Goal: Task Accomplishment & Management: Manage account settings

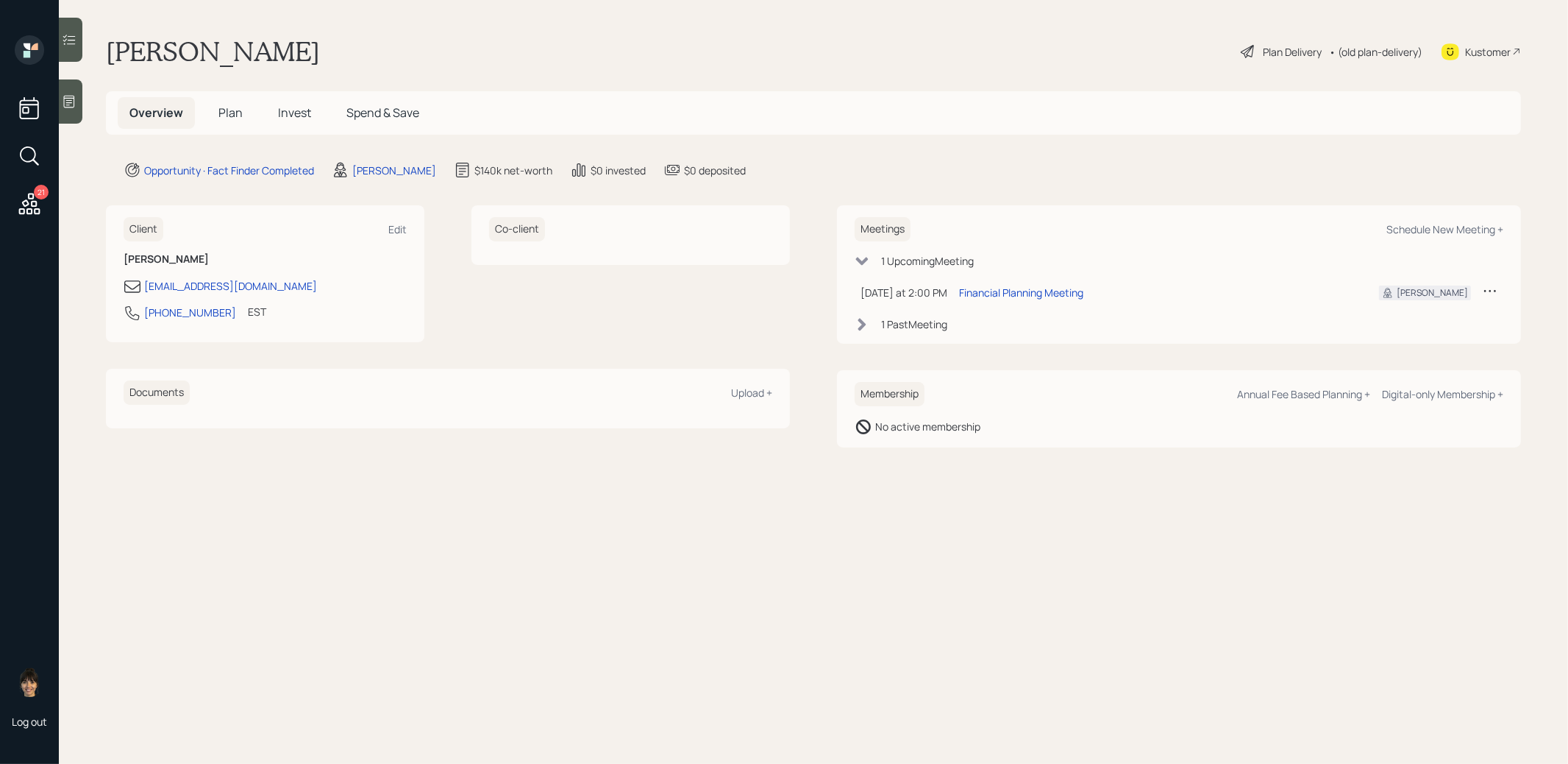
click at [68, 101] on icon at bounding box center [69, 101] width 15 height 15
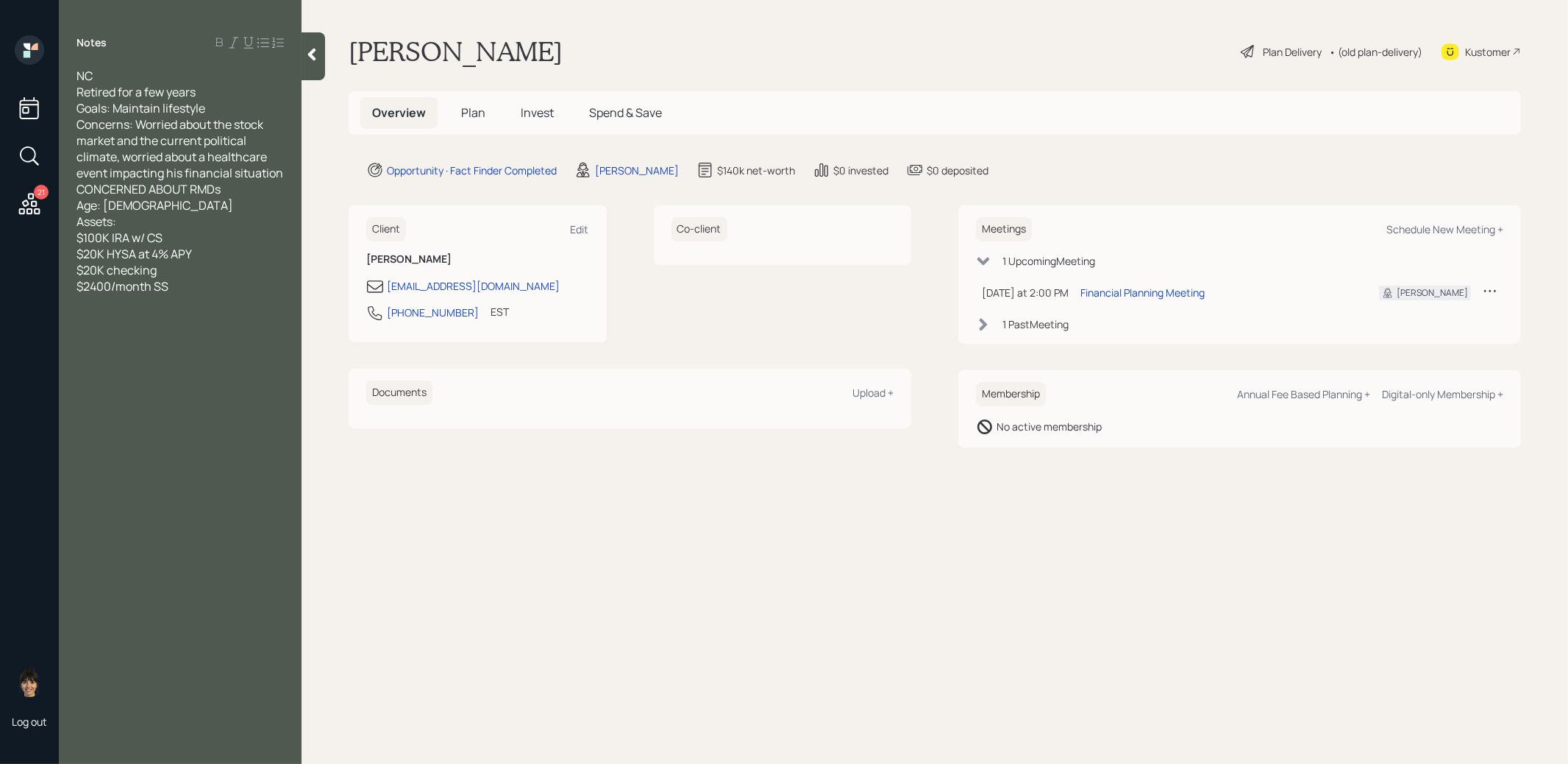
click at [473, 111] on span "Plan" at bounding box center [473, 112] width 24 height 16
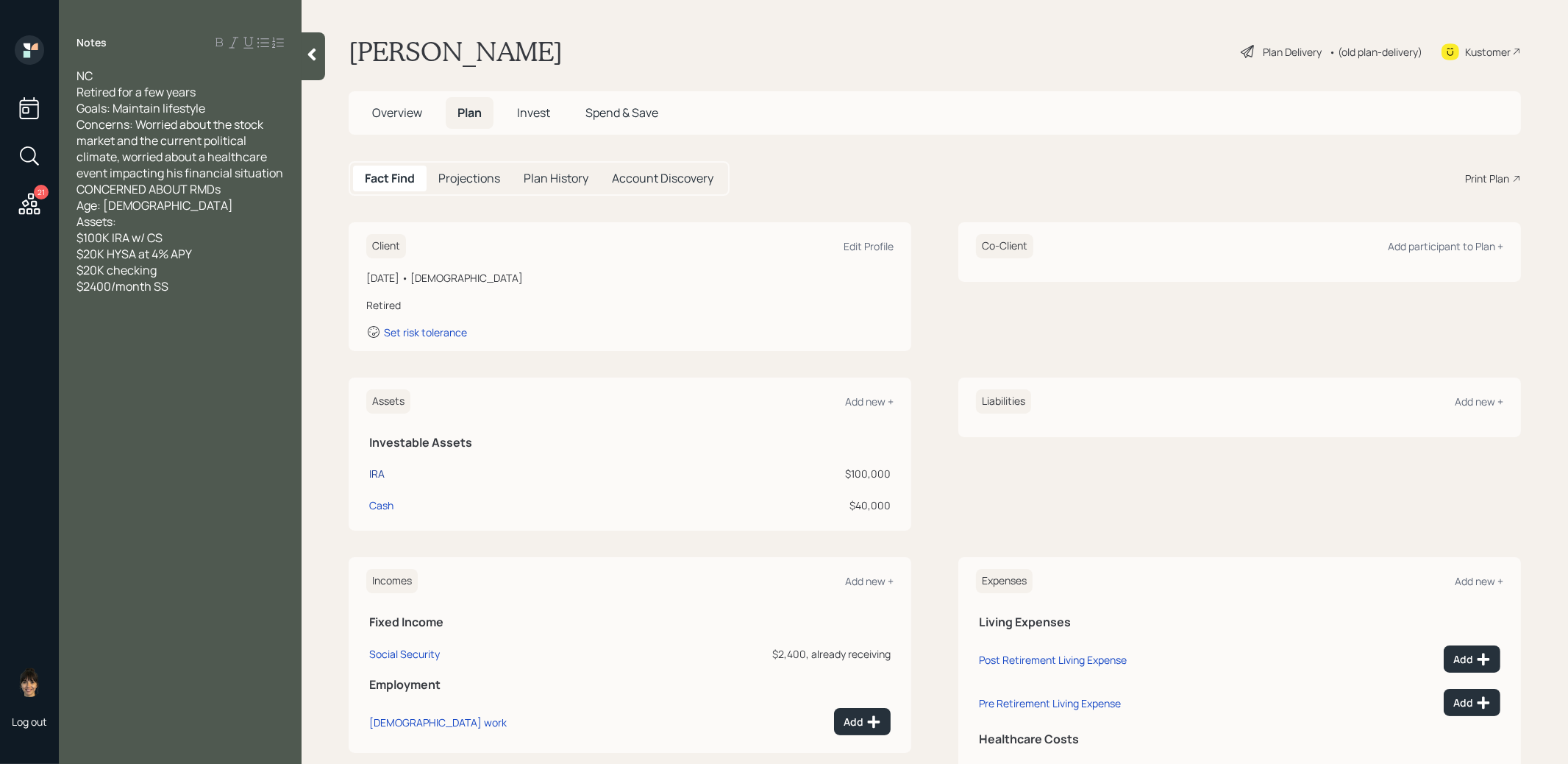
click at [378, 471] on div "IRA" at bounding box center [377, 473] width 15 height 15
select select "ira"
select select "balanced"
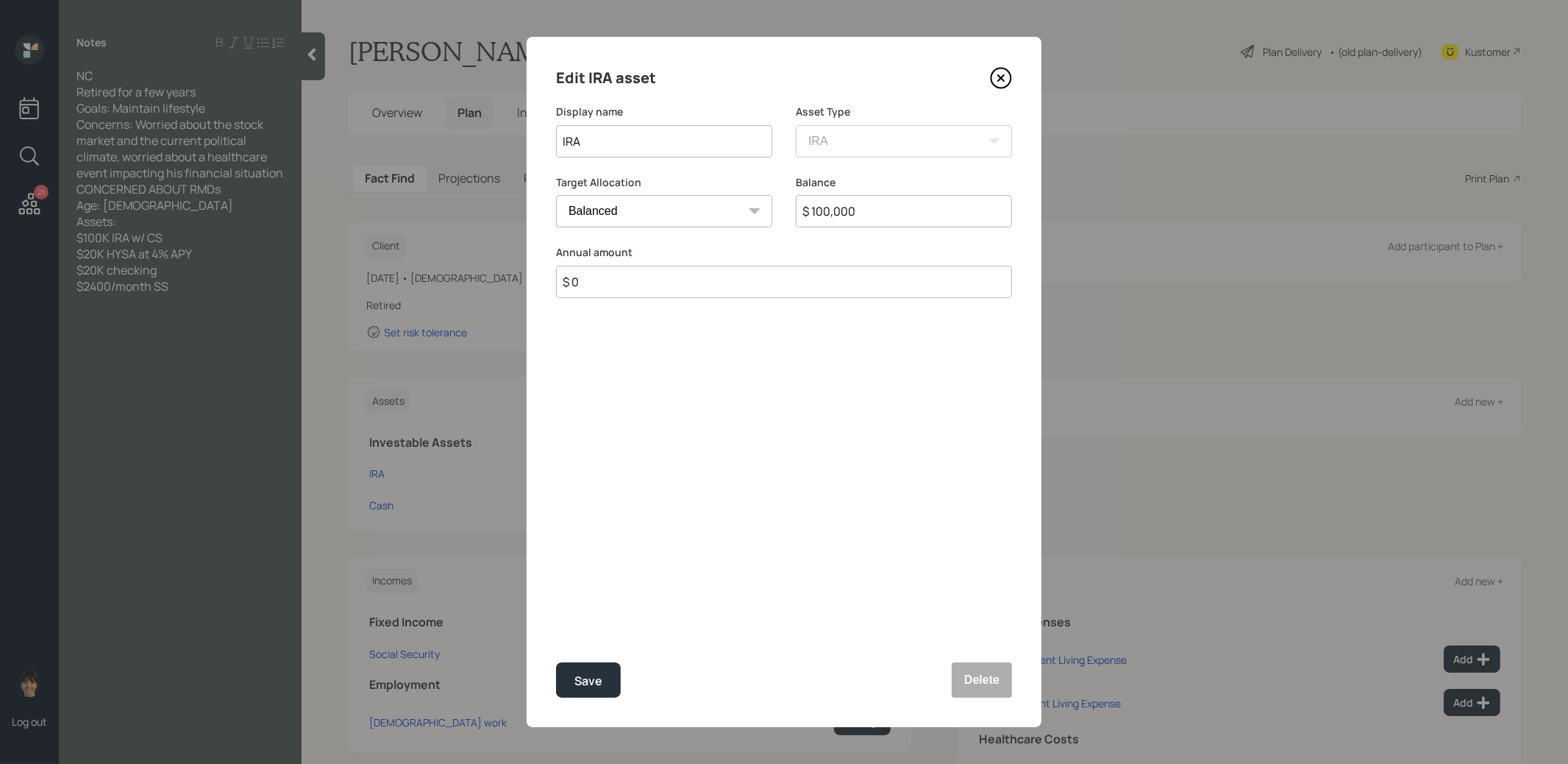
click at [564, 139] on input "IRA" at bounding box center [664, 141] width 216 height 33
type input "Schwab IRA"
click at [600, 688] on div "Save" at bounding box center [588, 681] width 28 height 20
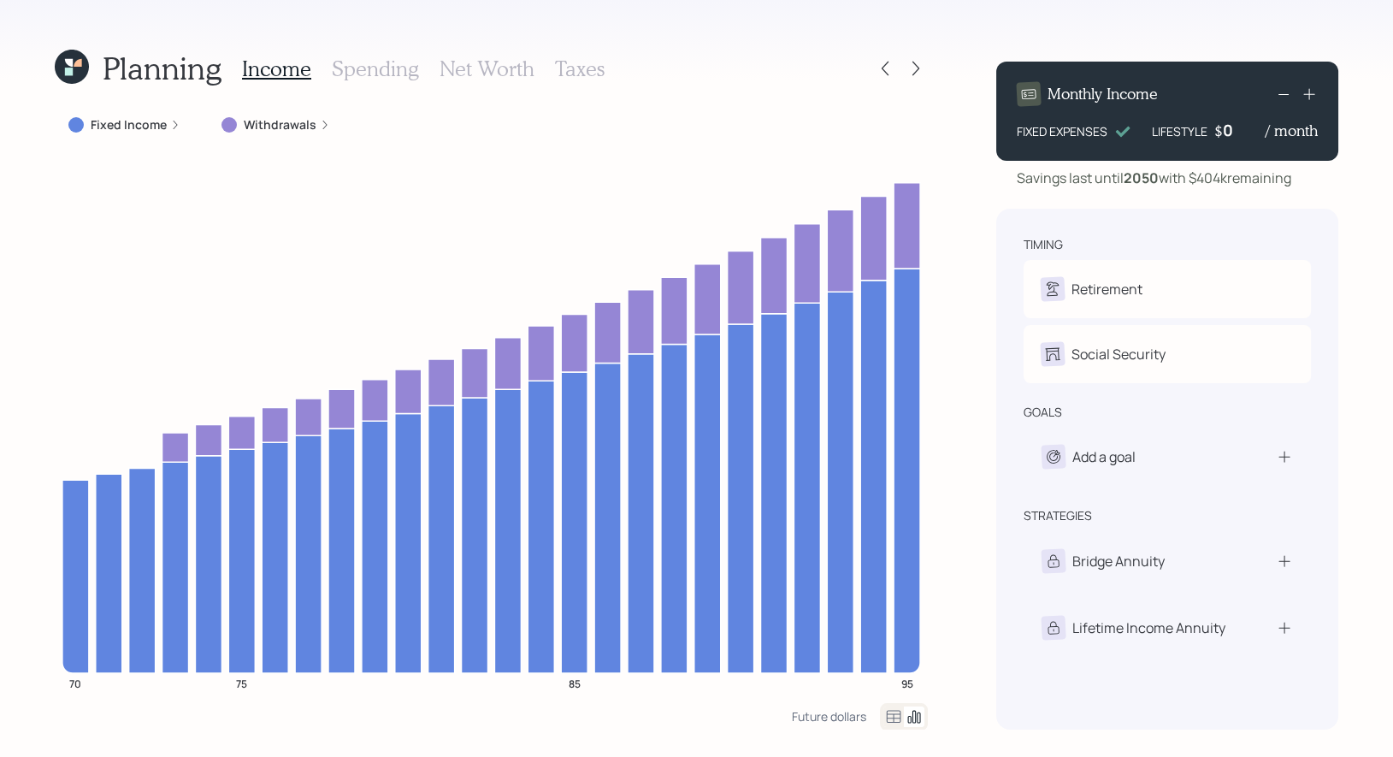
click at [74, 72] on icon at bounding box center [72, 67] width 47 height 47
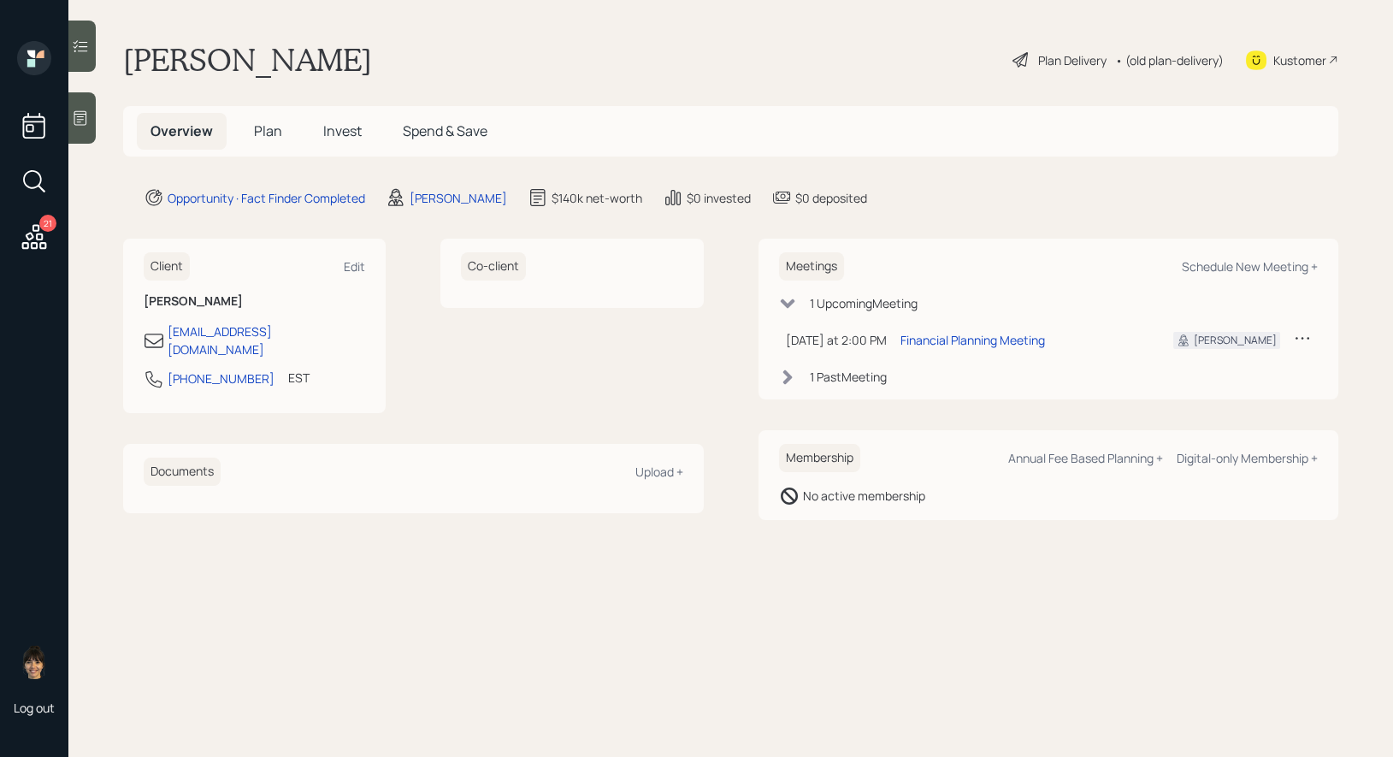
click at [36, 172] on icon at bounding box center [32, 179] width 19 height 19
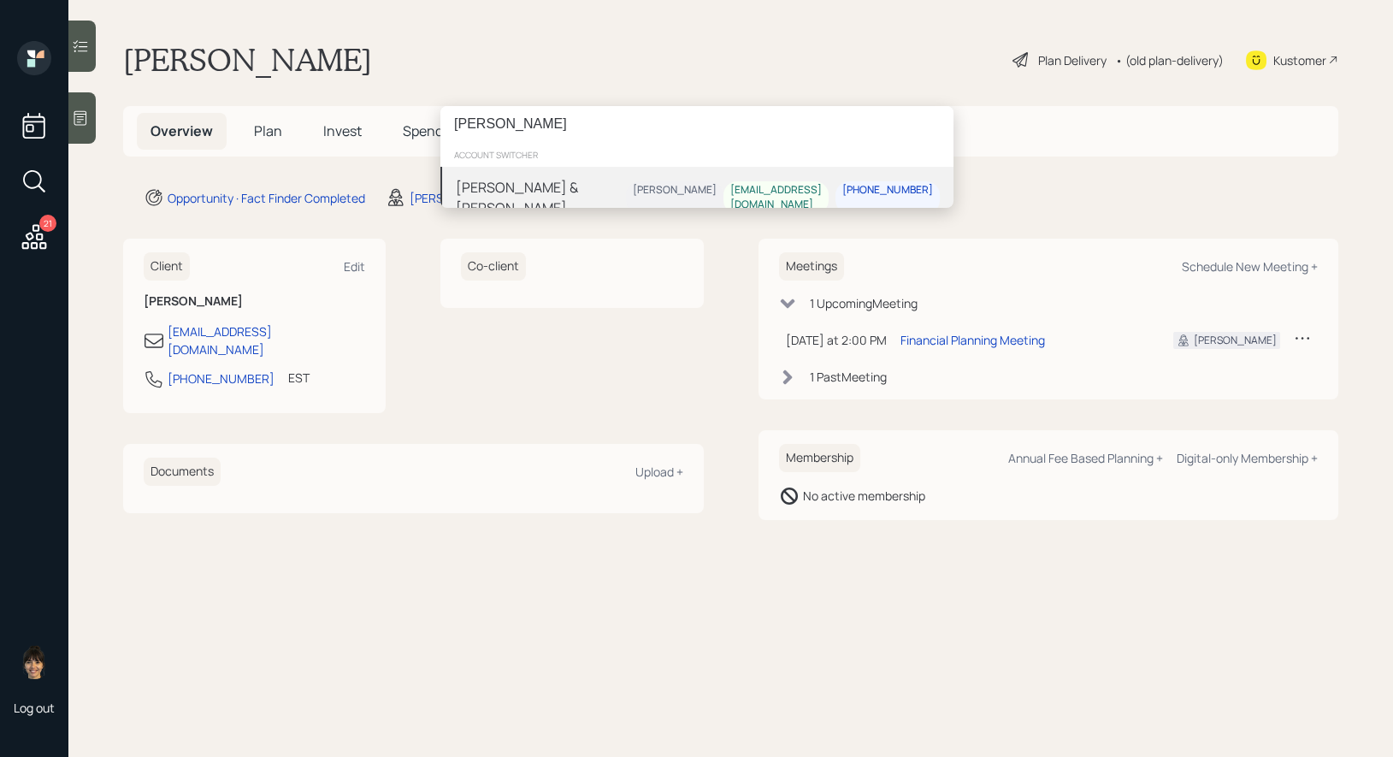
type input "[PERSON_NAME]"
click at [574, 189] on div "[PERSON_NAME] & [PERSON_NAME]" at bounding box center [541, 197] width 170 height 41
